Goal: Browse casually

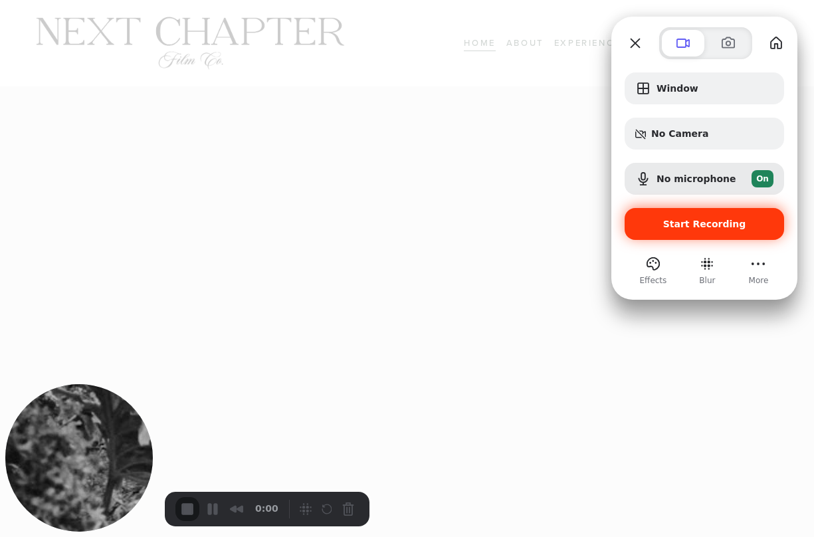
click at [693, 227] on span "Start Recording" at bounding box center [704, 224] width 83 height 11
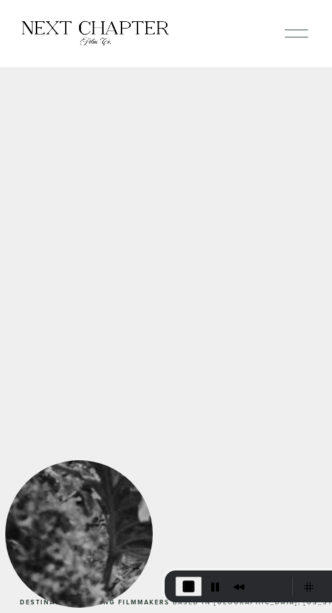
click at [181, 590] on span "End Recording" at bounding box center [189, 587] width 16 height 16
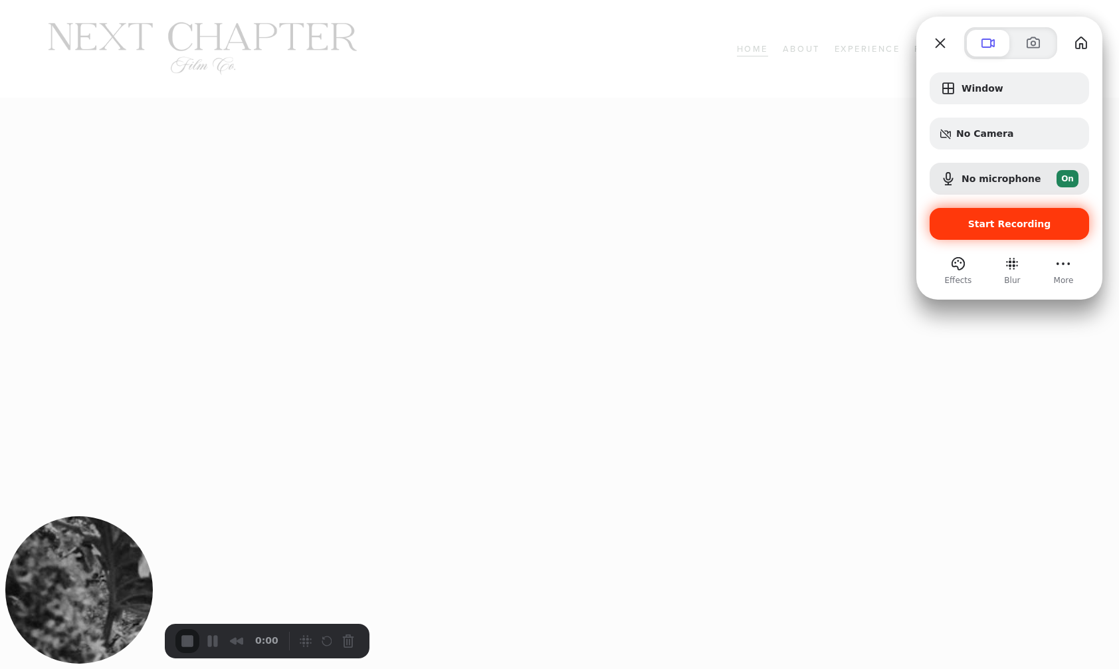
click at [1005, 223] on span "Start Recording" at bounding box center [1009, 224] width 83 height 11
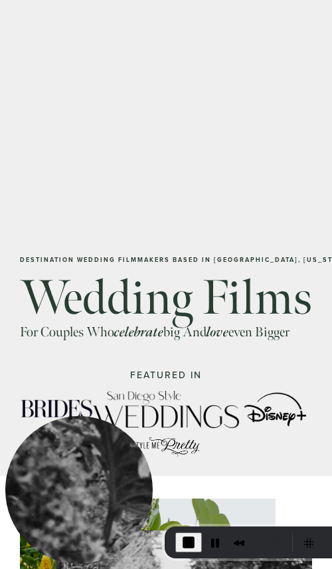
scroll to position [349, 0]
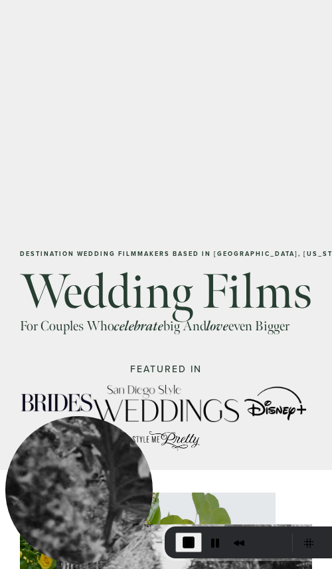
drag, startPoint x: 84, startPoint y: 457, endPoint x: -15, endPoint y: 533, distance: 125.1
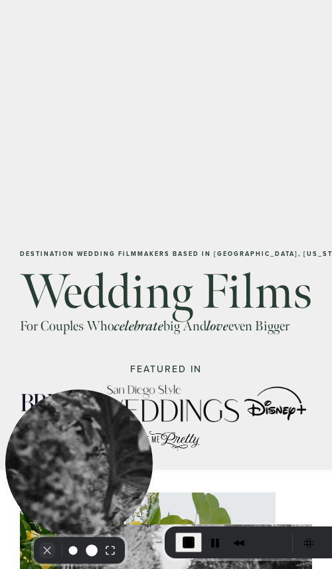
click at [51, 542] on button "Camera off" at bounding box center [47, 550] width 16 height 16
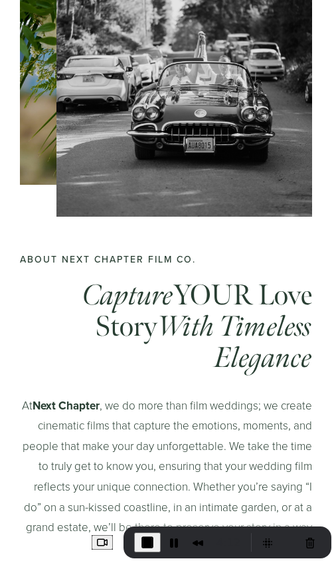
scroll to position [0, 0]
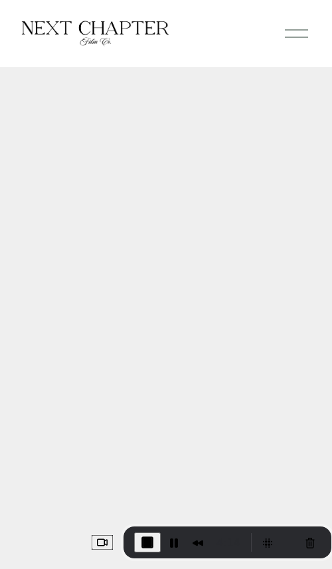
click at [293, 35] on div at bounding box center [296, 33] width 23 height 23
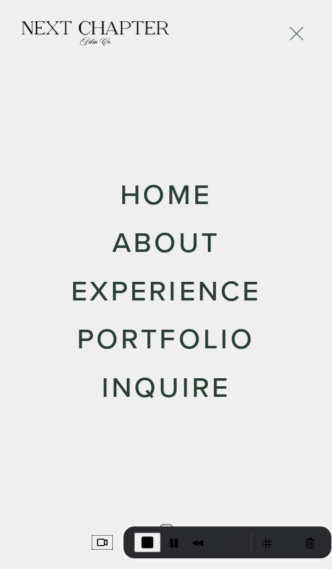
click at [158, 241] on link "About" at bounding box center [166, 241] width 108 height 29
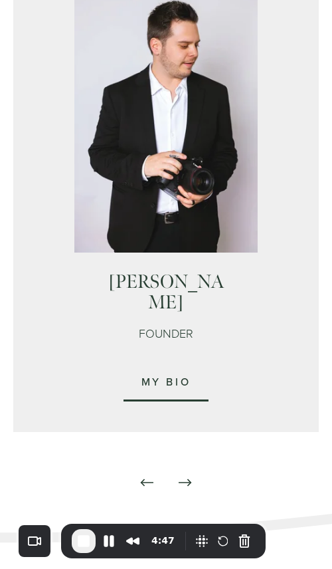
scroll to position [915, 0]
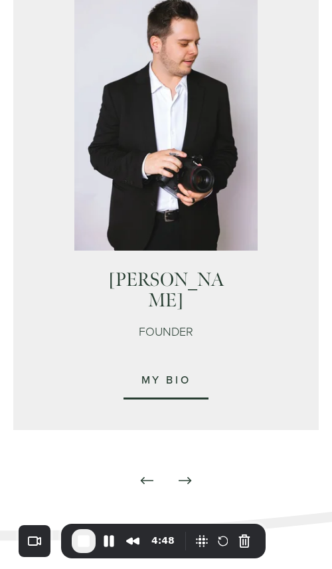
click at [189, 477] on icon "\a \a \a Next\a \a" at bounding box center [188, 480] width 3 height 7
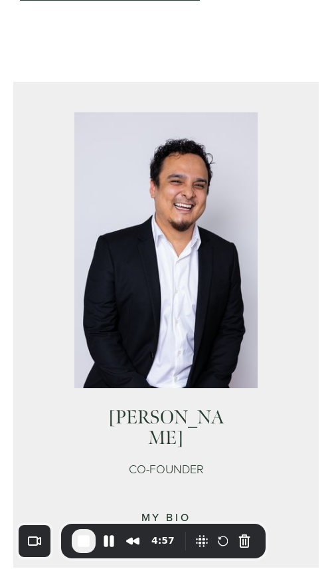
scroll to position [0, 0]
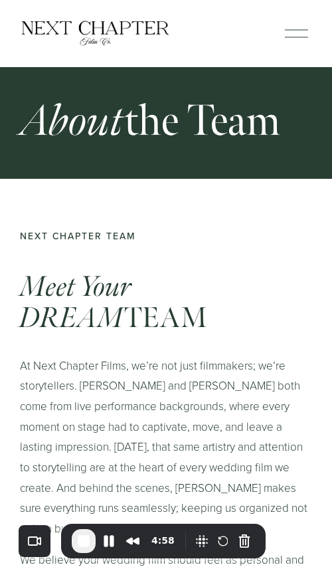
click at [304, 31] on div at bounding box center [296, 33] width 23 height 23
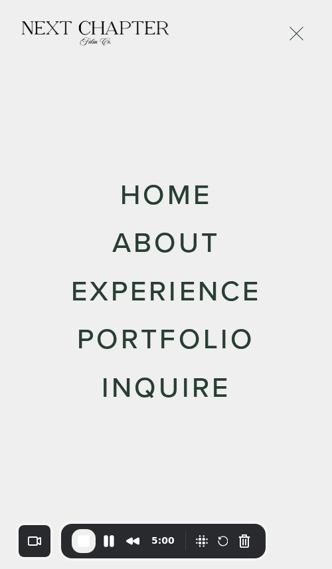
click at [162, 296] on link "Experience" at bounding box center [166, 290] width 190 height 29
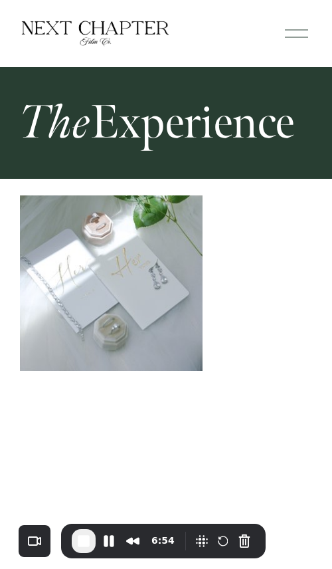
click at [294, 33] on div at bounding box center [296, 33] width 23 height 23
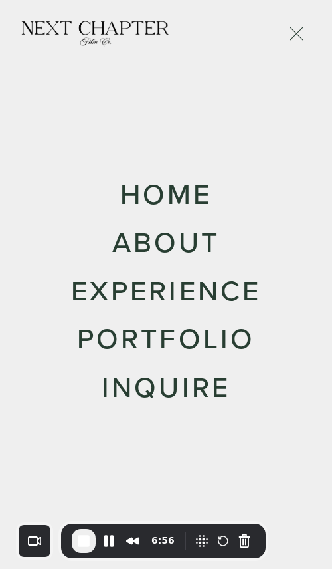
click at [185, 193] on link "Home" at bounding box center [166, 193] width 92 height 29
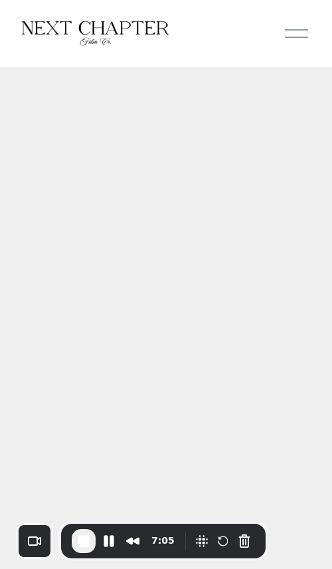
click at [293, 35] on div at bounding box center [296, 33] width 23 height 23
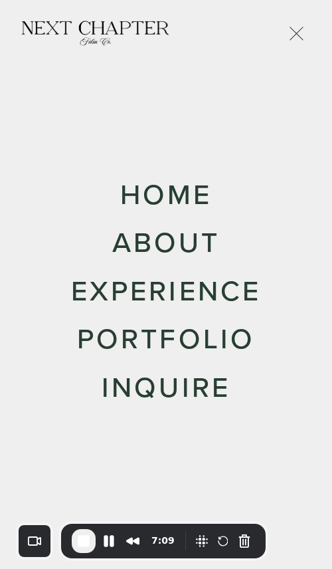
click at [174, 342] on link "Portfolio" at bounding box center [166, 338] width 178 height 29
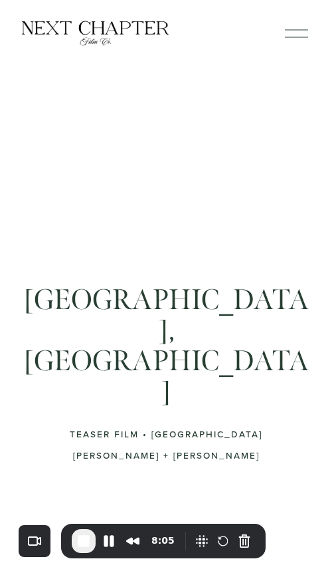
click at [297, 29] on div at bounding box center [296, 29] width 23 height 1
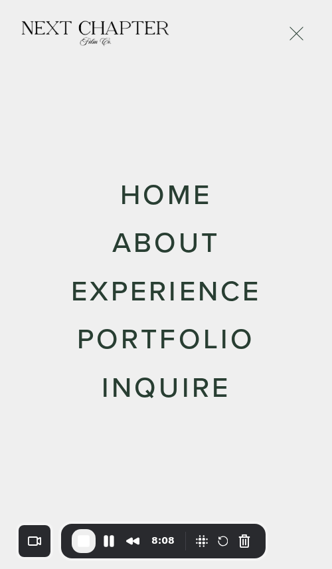
click at [164, 189] on link "Home" at bounding box center [166, 193] width 92 height 29
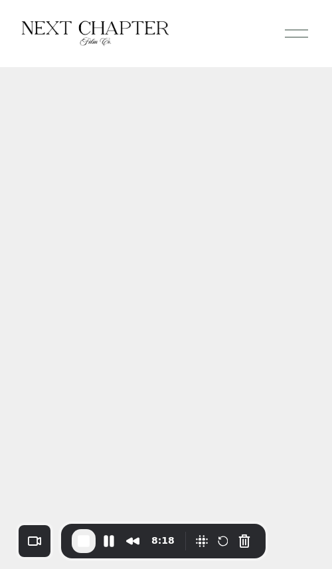
click at [286, 45] on button "Open Menu Close Menu" at bounding box center [296, 33] width 31 height 25
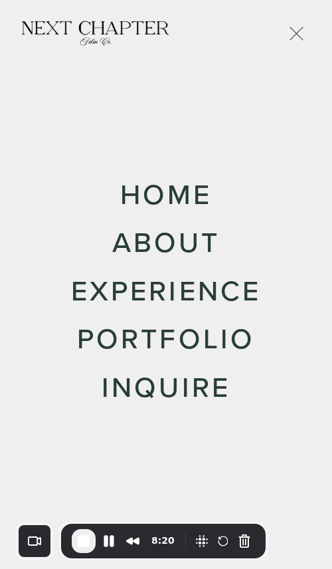
click at [162, 388] on link "Inquire" at bounding box center [166, 386] width 129 height 29
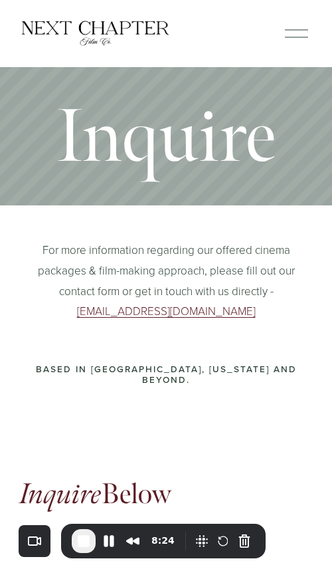
click at [114, 24] on img at bounding box center [95, 33] width 151 height 27
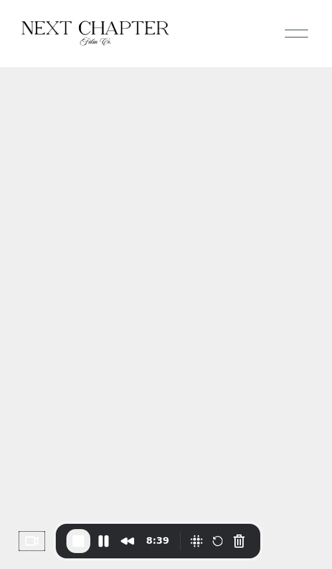
click at [292, 34] on div at bounding box center [296, 33] width 23 height 23
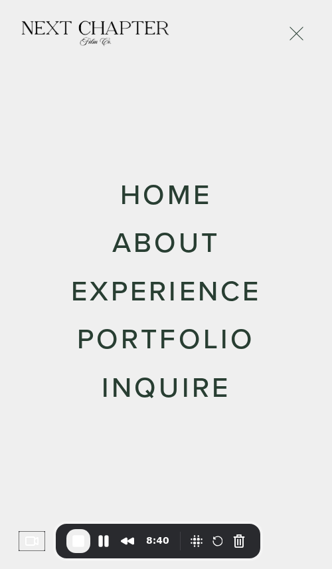
click at [151, 194] on link "Home" at bounding box center [166, 193] width 92 height 29
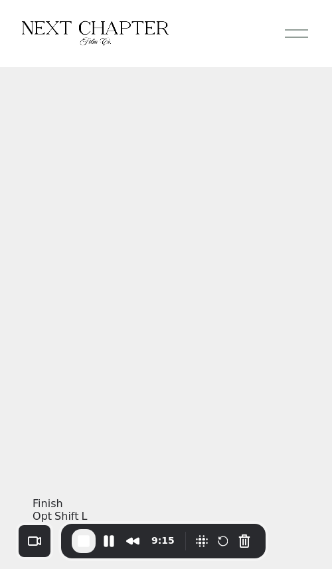
click at [78, 544] on span "End Recording" at bounding box center [84, 541] width 16 height 16
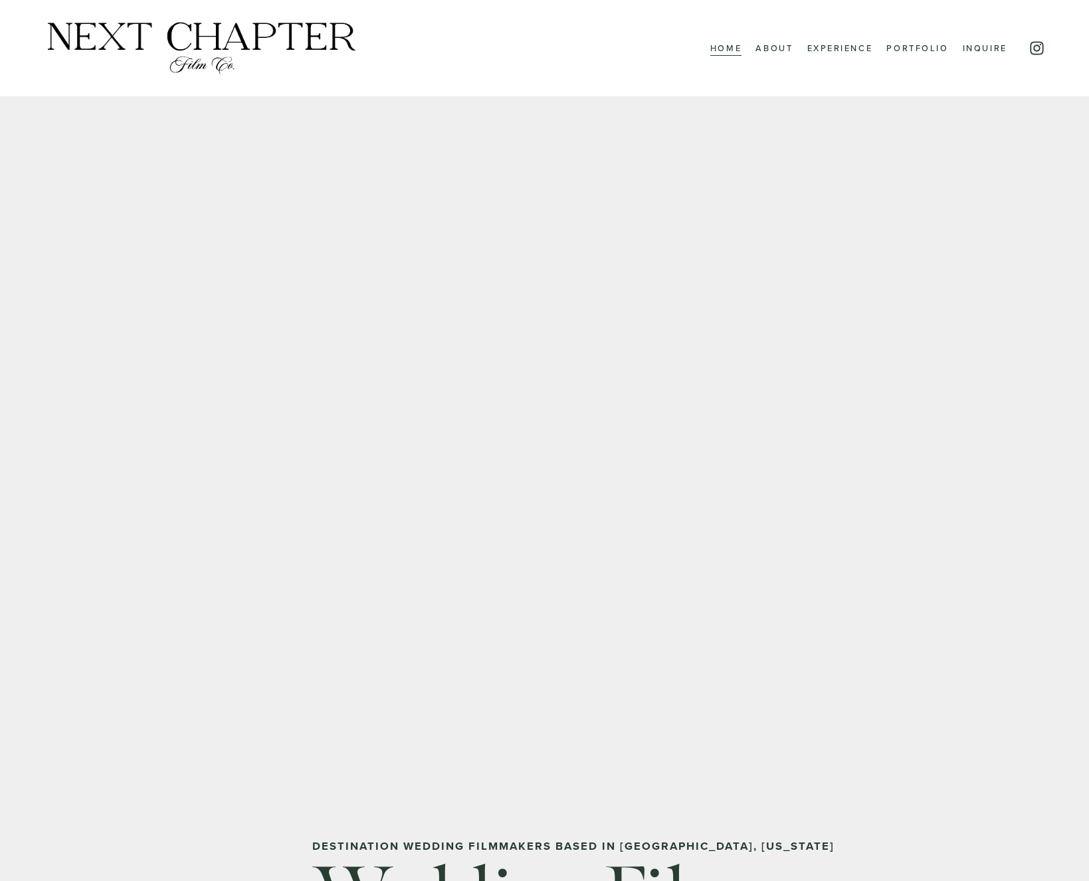
click at [332, 354] on div at bounding box center [544, 477] width 1089 height 675
